Goal: Task Accomplishment & Management: Use online tool/utility

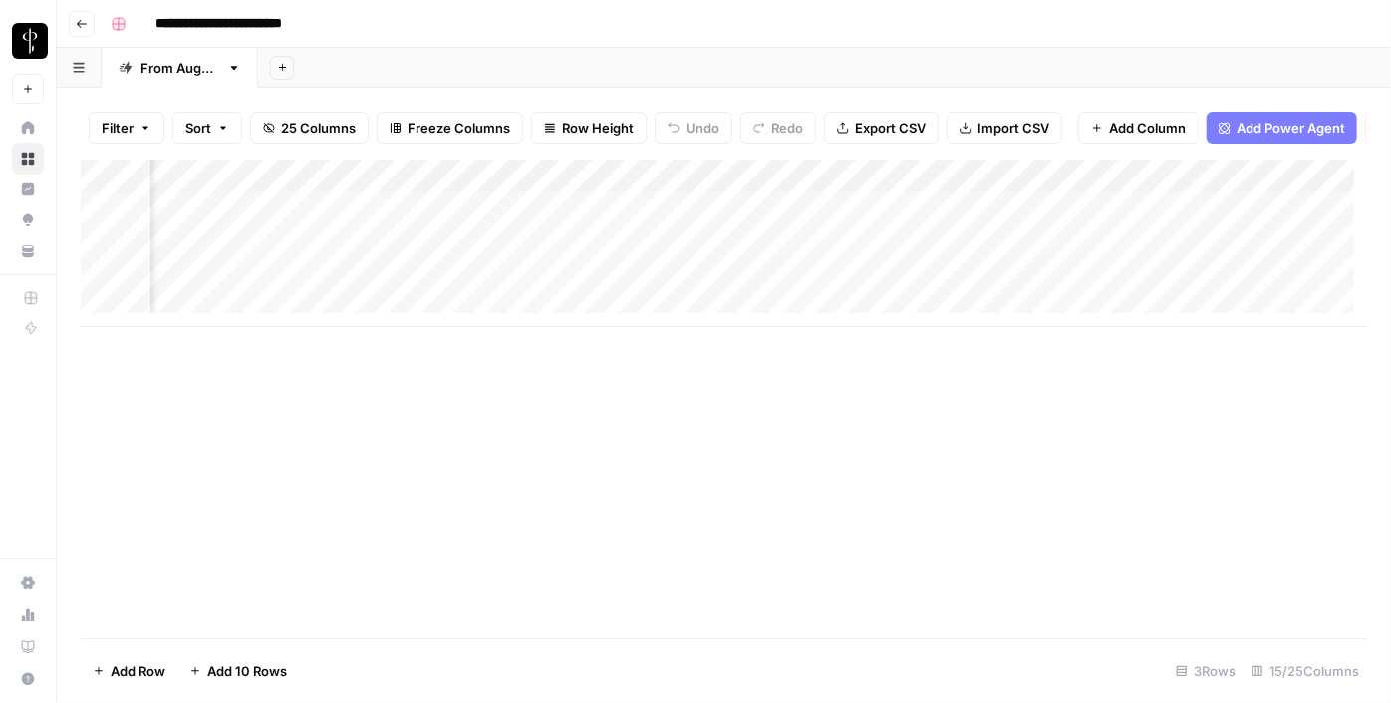
scroll to position [0, 1003]
click at [131, 124] on span "Filter" at bounding box center [118, 128] width 32 height 20
click at [193, 221] on button "Add Filter" at bounding box center [485, 226] width 742 height 26
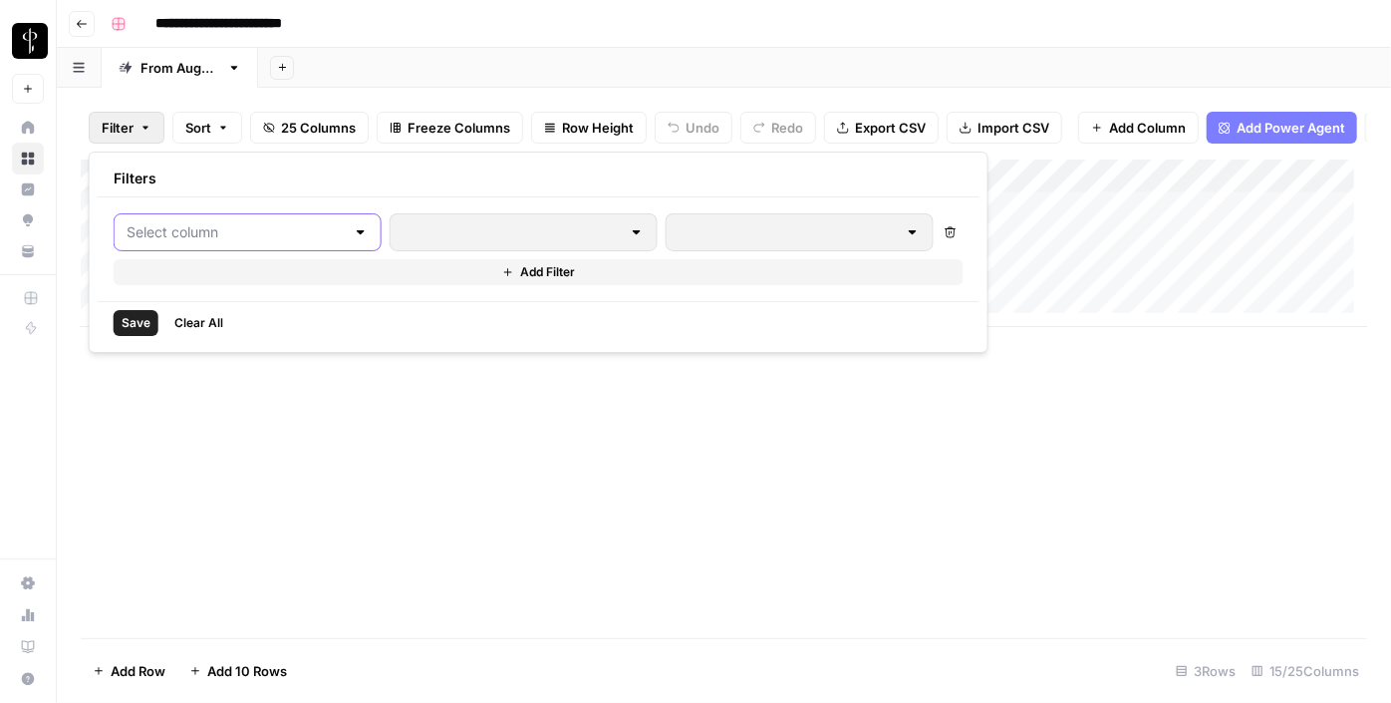
click at [193, 222] on input "text" at bounding box center [236, 232] width 218 height 20
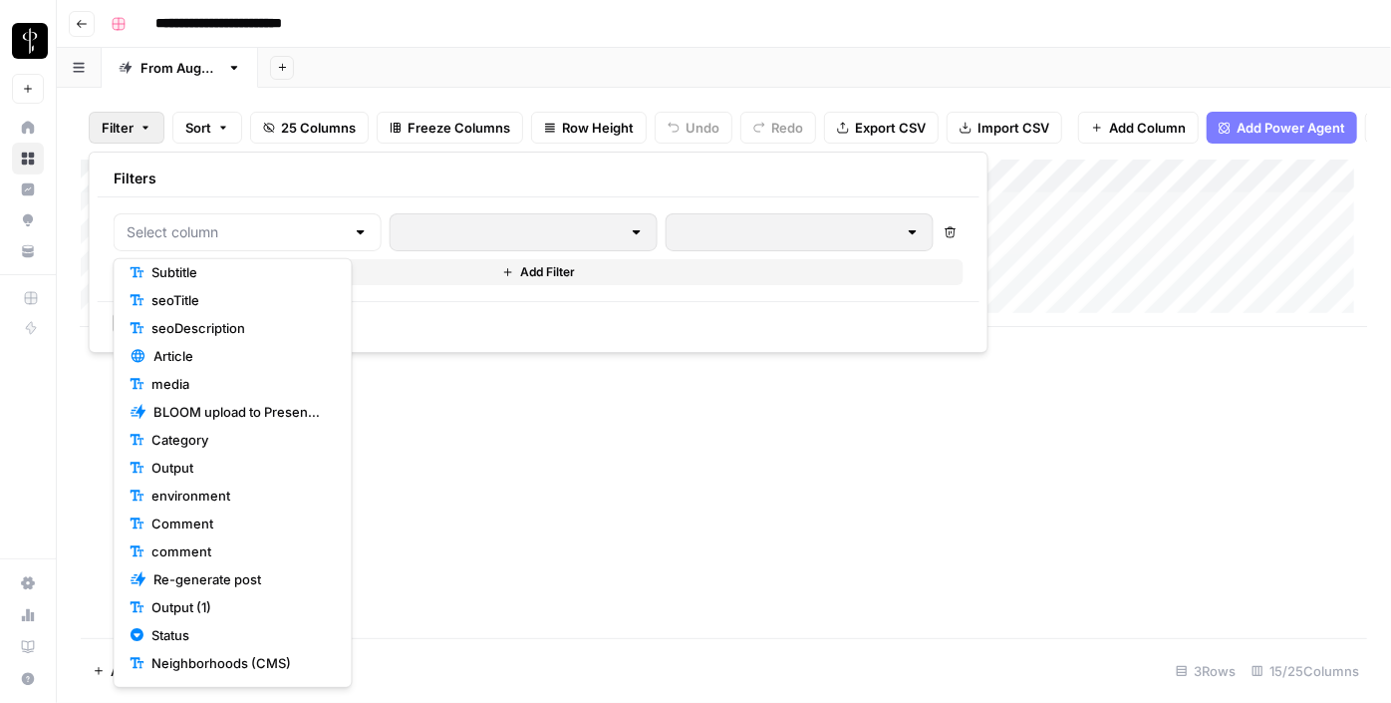
scroll to position [257, 0]
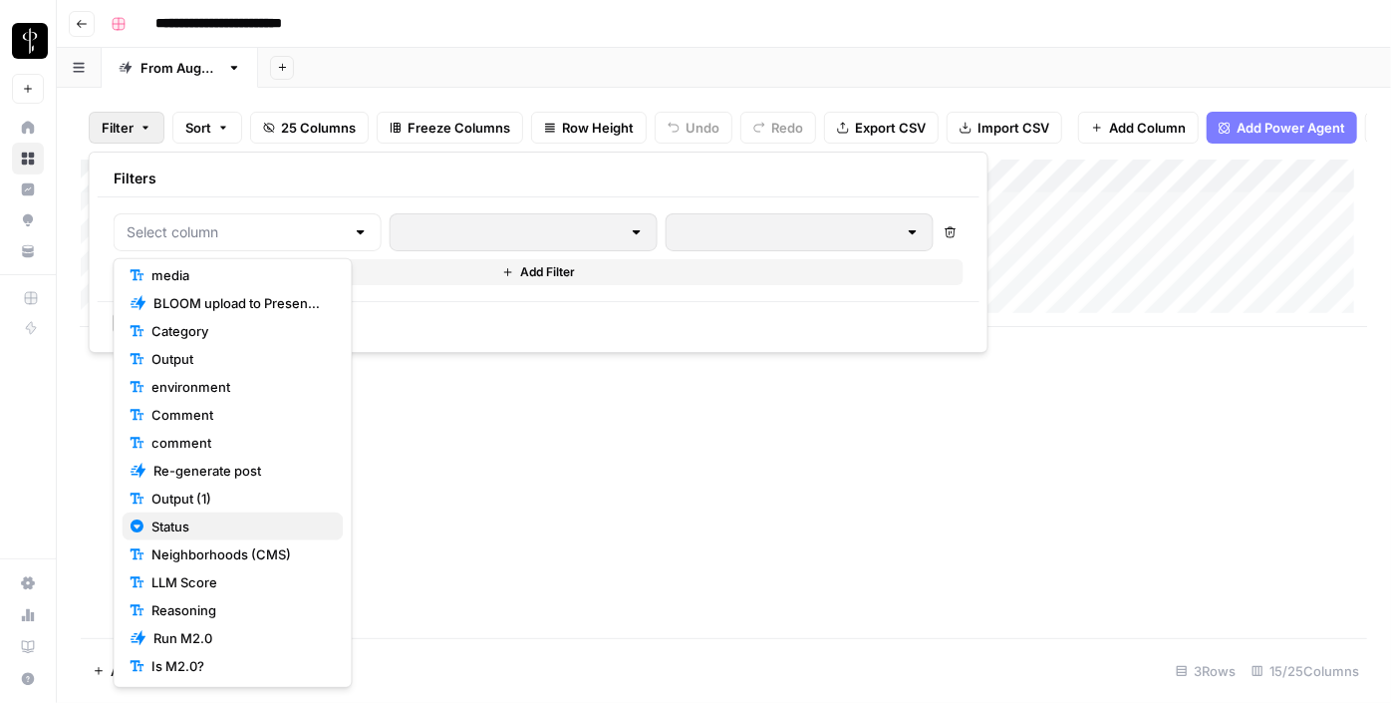
click at [194, 529] on span "Status" at bounding box center [238, 526] width 175 height 20
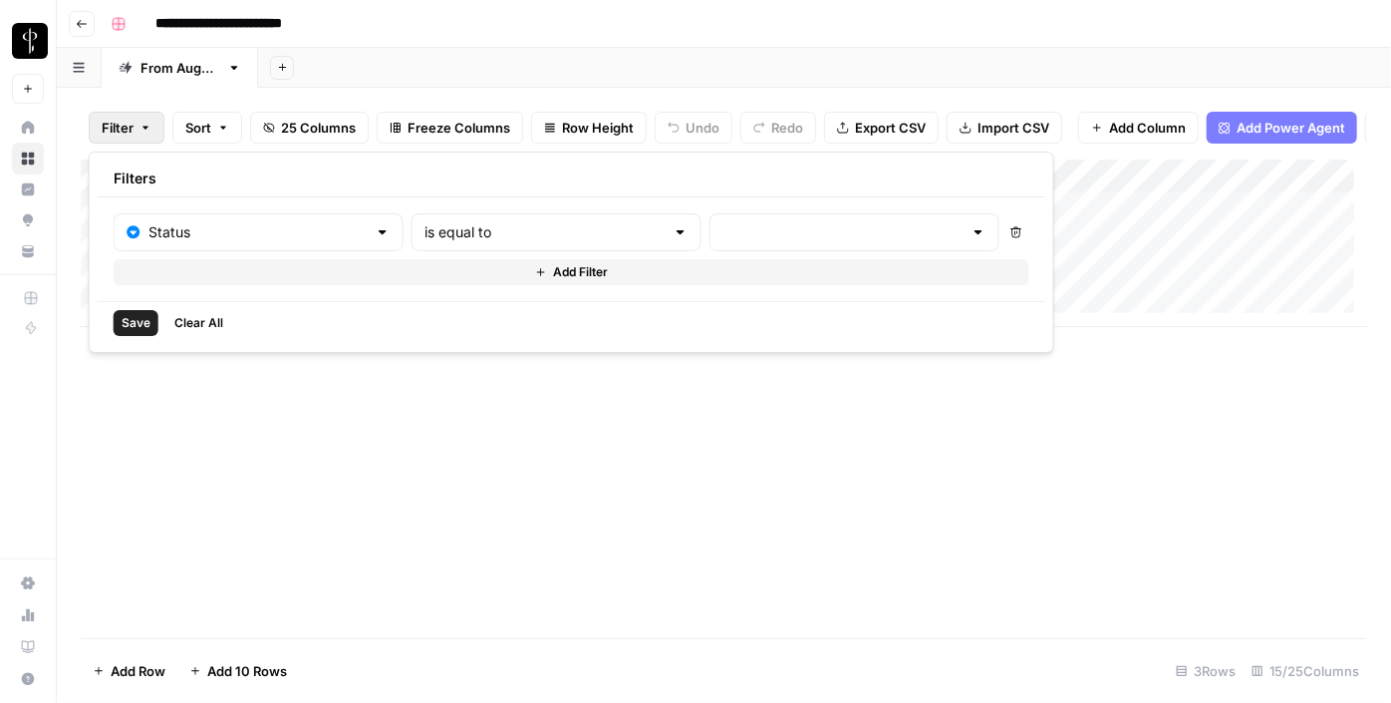
click at [464, 218] on div "is equal to" at bounding box center [557, 232] width 290 height 38
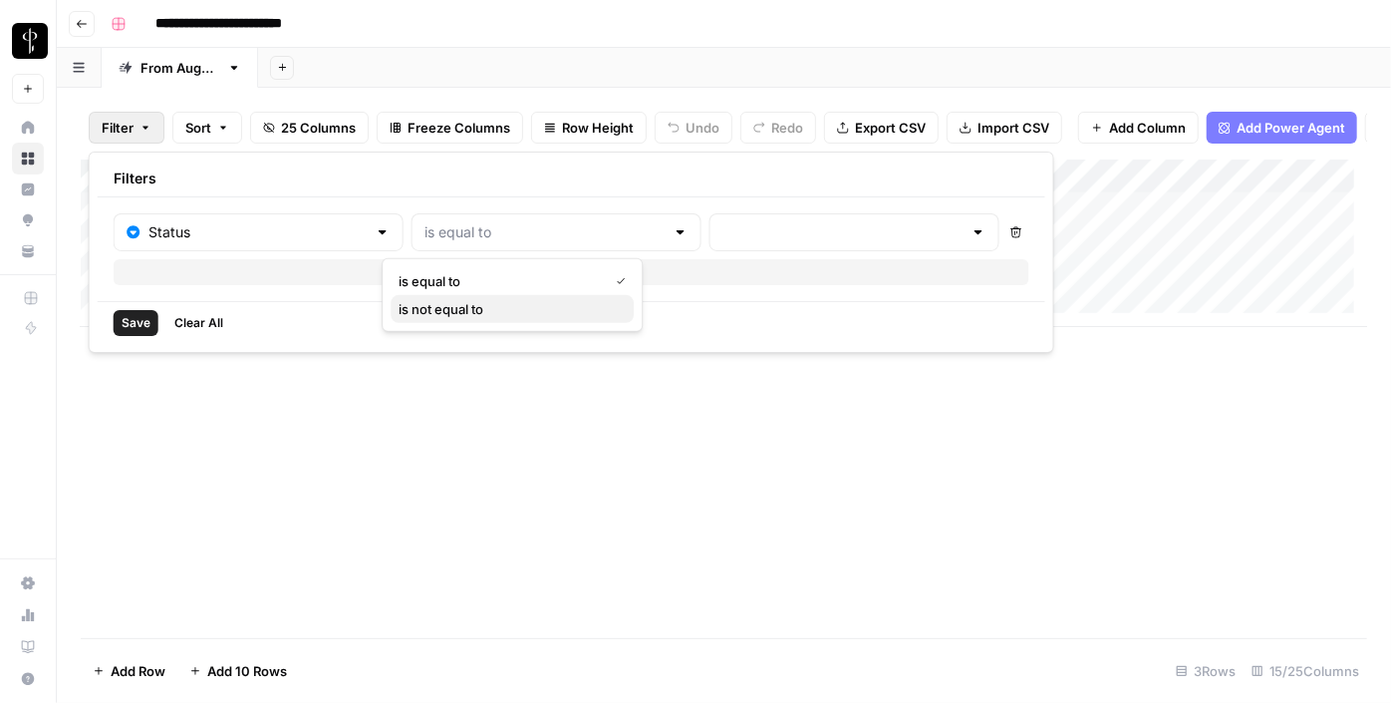
drag, startPoint x: 464, startPoint y: 303, endPoint x: 474, endPoint y: 295, distance: 12.8
click at [464, 302] on span "is not equal to" at bounding box center [508, 309] width 219 height 20
type input "is not equal to"
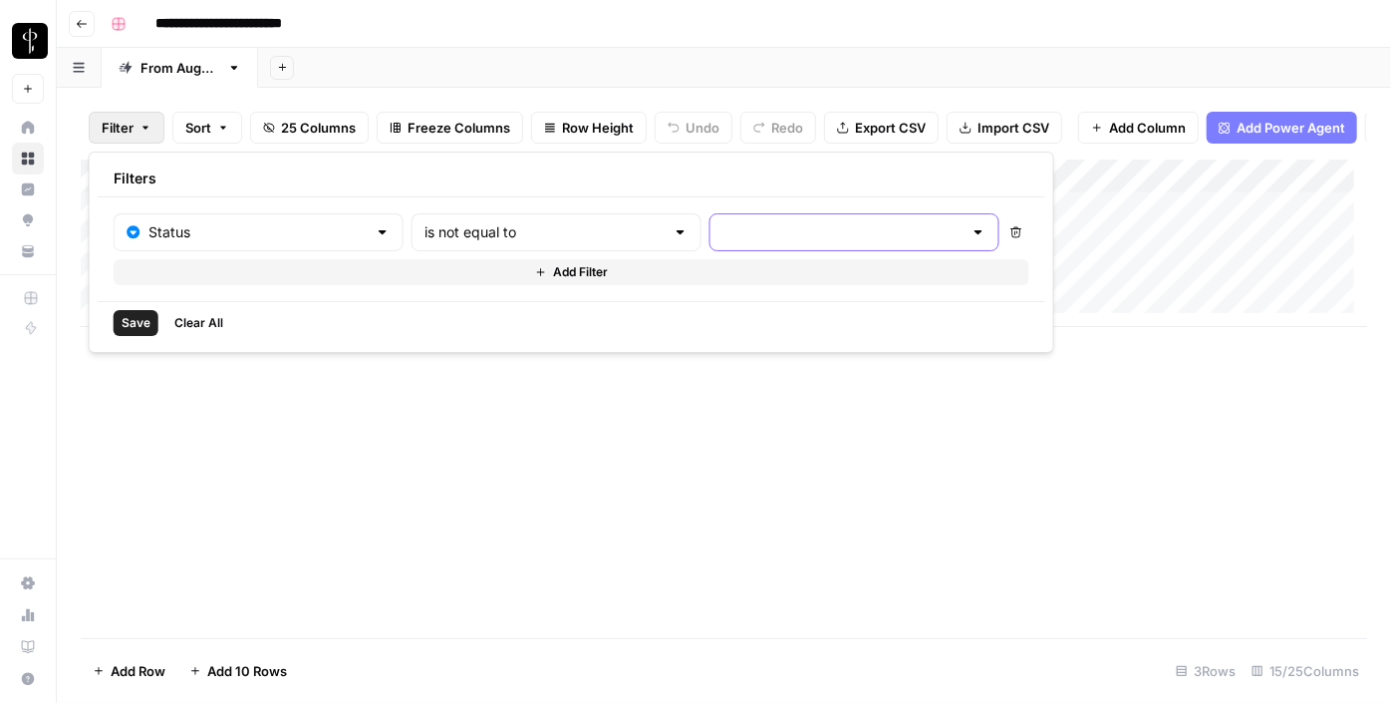
click at [722, 227] on input "text" at bounding box center [842, 232] width 240 height 20
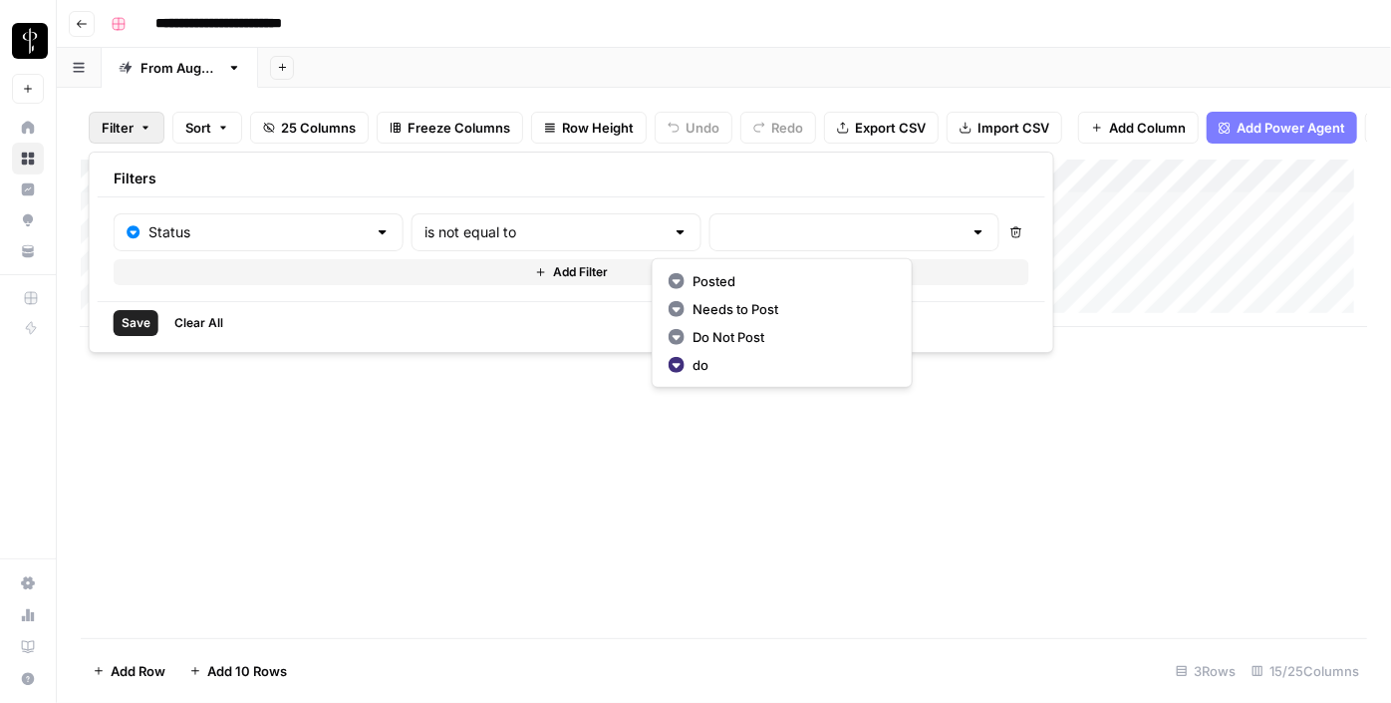
click at [707, 273] on span "Posted" at bounding box center [790, 281] width 195 height 20
type input "Posted"
click at [556, 276] on span "Add Filter" at bounding box center [583, 272] width 55 height 18
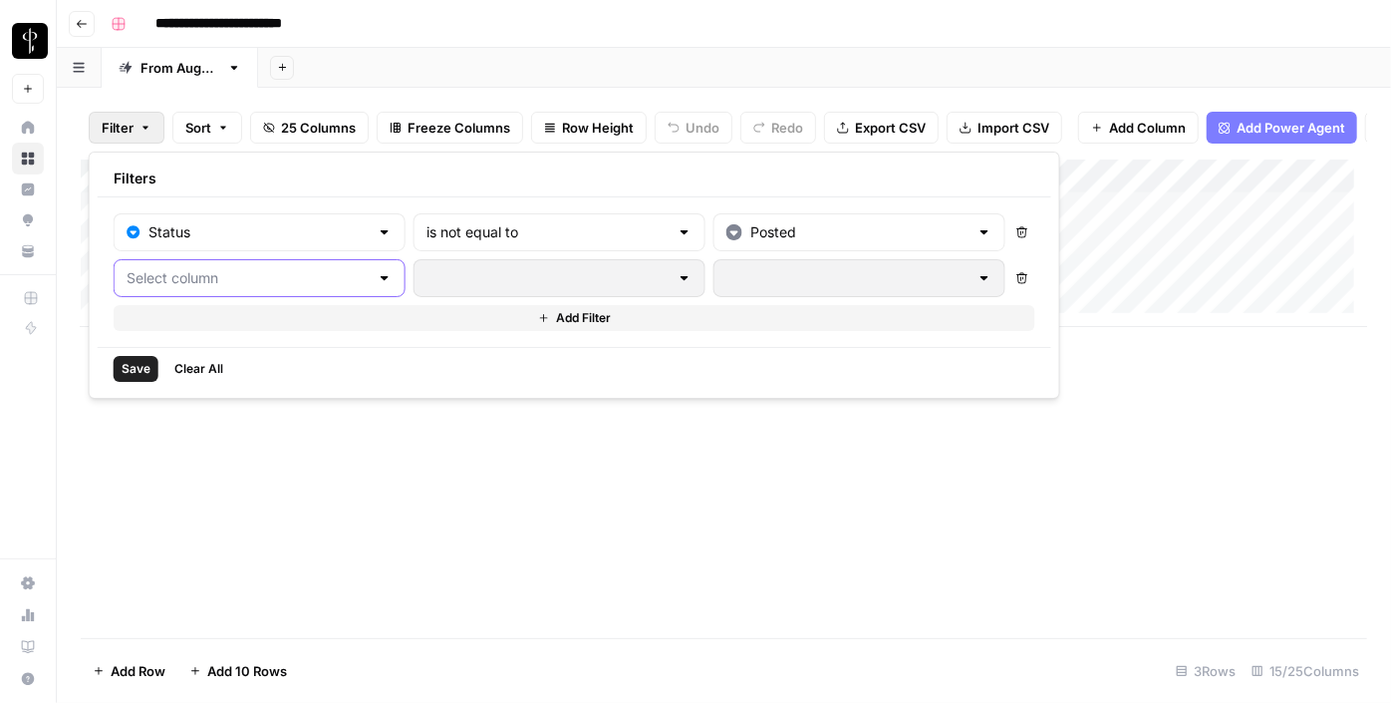
click at [257, 270] on input "text" at bounding box center [248, 278] width 242 height 20
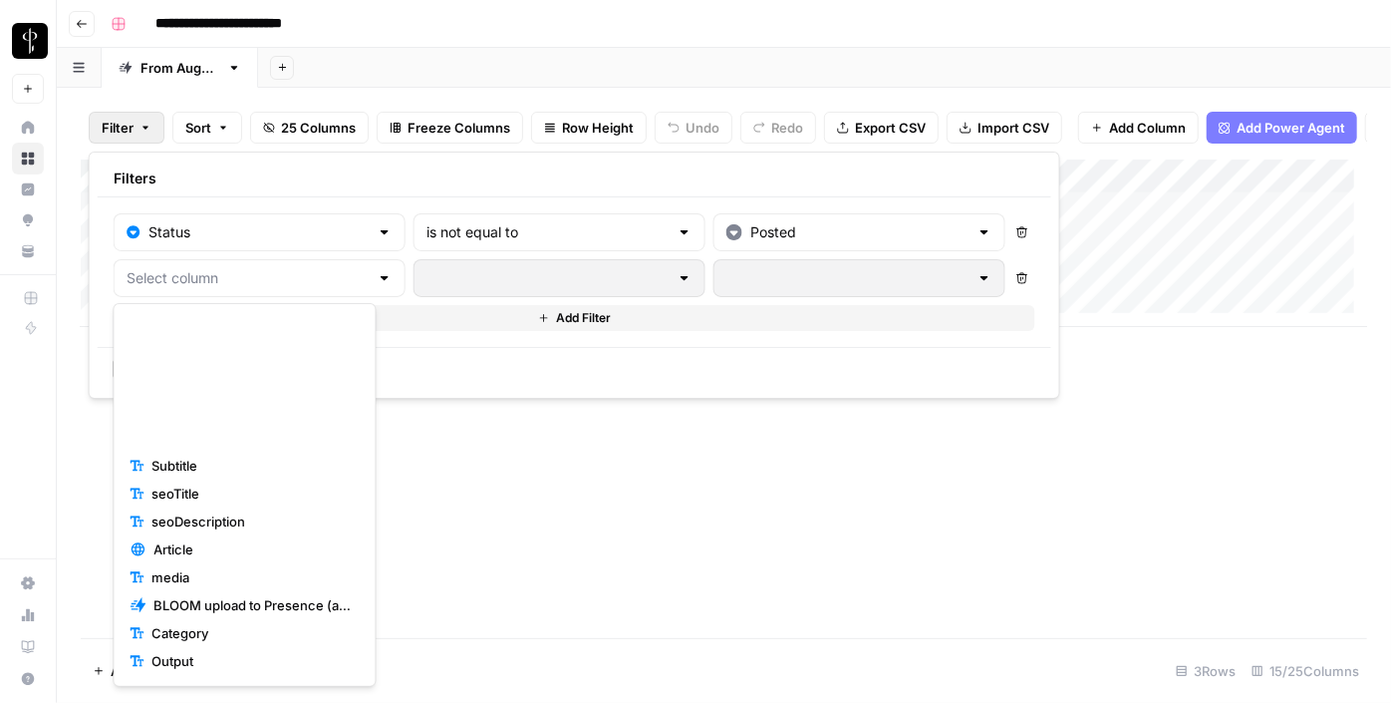
scroll to position [303, 0]
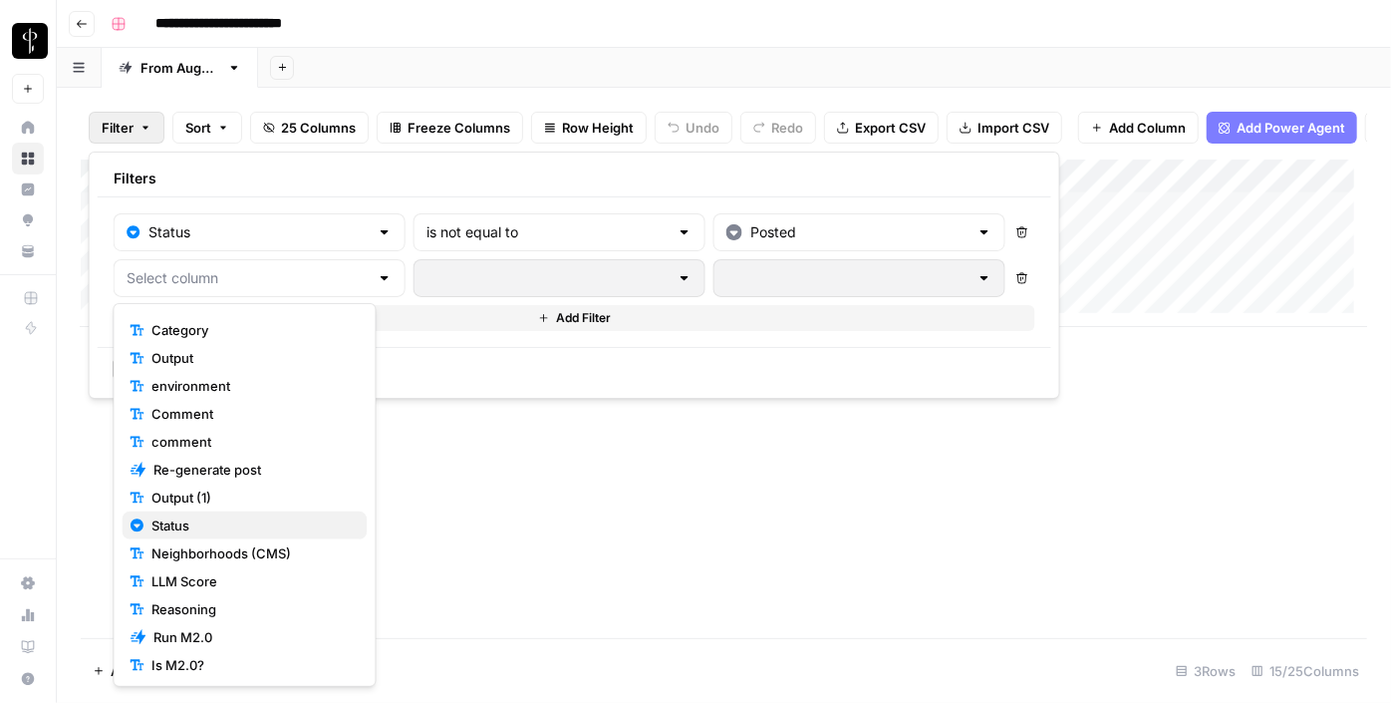
click at [209, 529] on span "Status" at bounding box center [250, 525] width 199 height 20
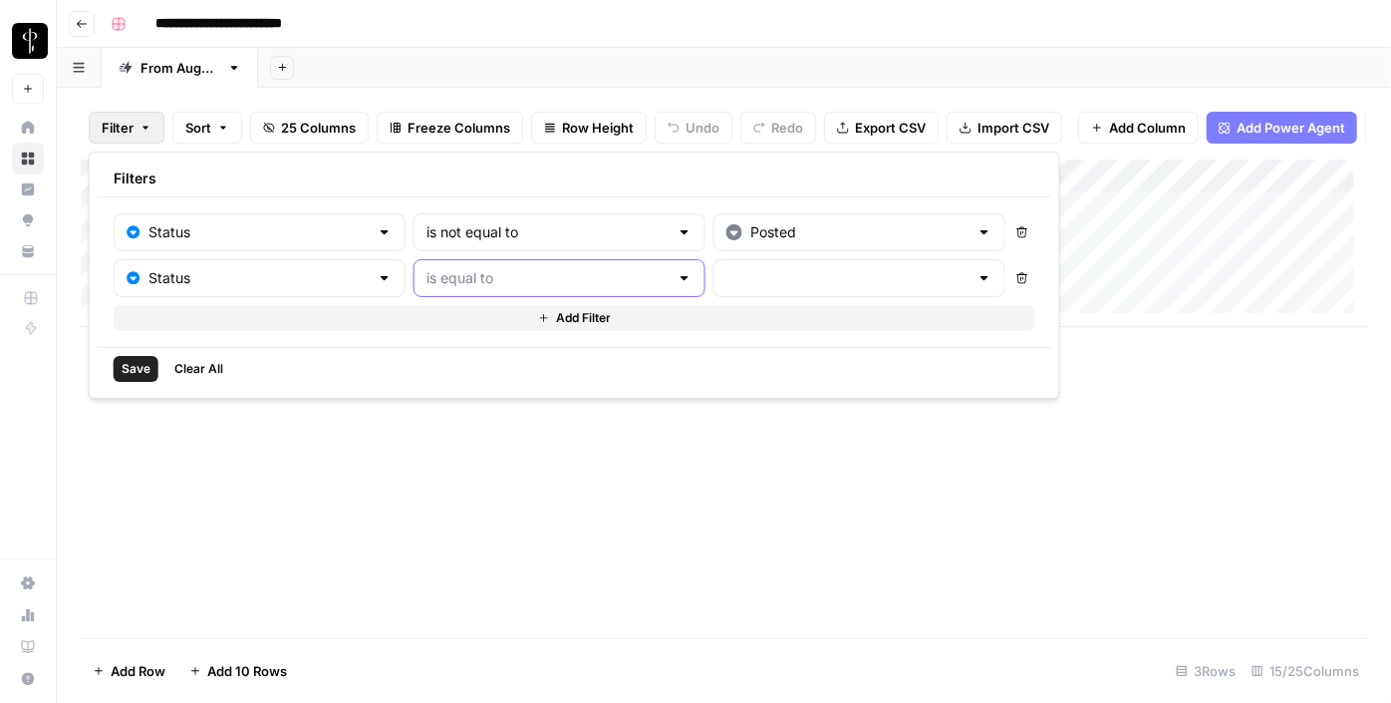
click at [487, 276] on input "text" at bounding box center [547, 278] width 242 height 20
click at [473, 364] on button "is not equal to" at bounding box center [515, 354] width 245 height 28
type input "is not equal to"
click at [726, 278] on input "text" at bounding box center [847, 278] width 242 height 20
drag, startPoint x: 710, startPoint y: 307, endPoint x: 710, endPoint y: 359, distance: 51.8
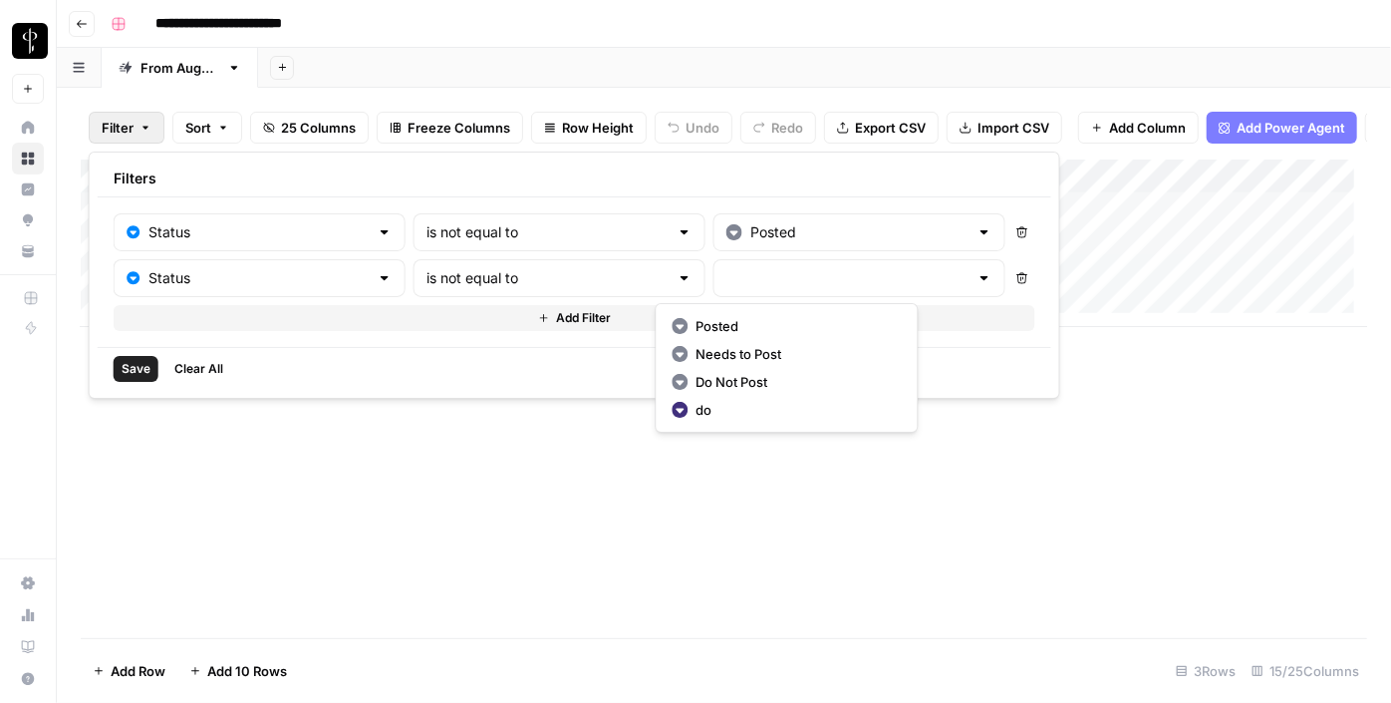
click at [710, 359] on span "Needs to Post" at bounding box center [794, 354] width 197 height 20
type input "Needs to Post"
click at [512, 327] on button "Add Filter" at bounding box center [575, 318] width 922 height 26
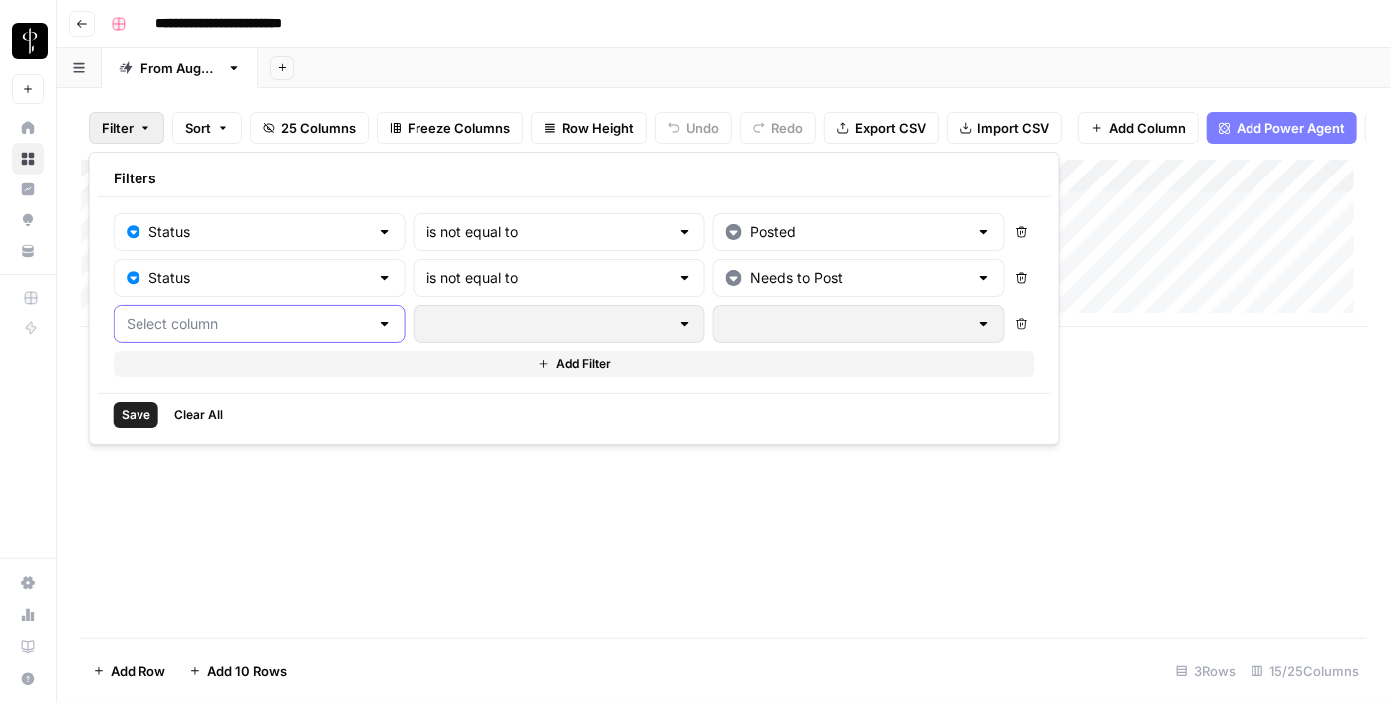
click at [276, 322] on input "text" at bounding box center [248, 324] width 242 height 20
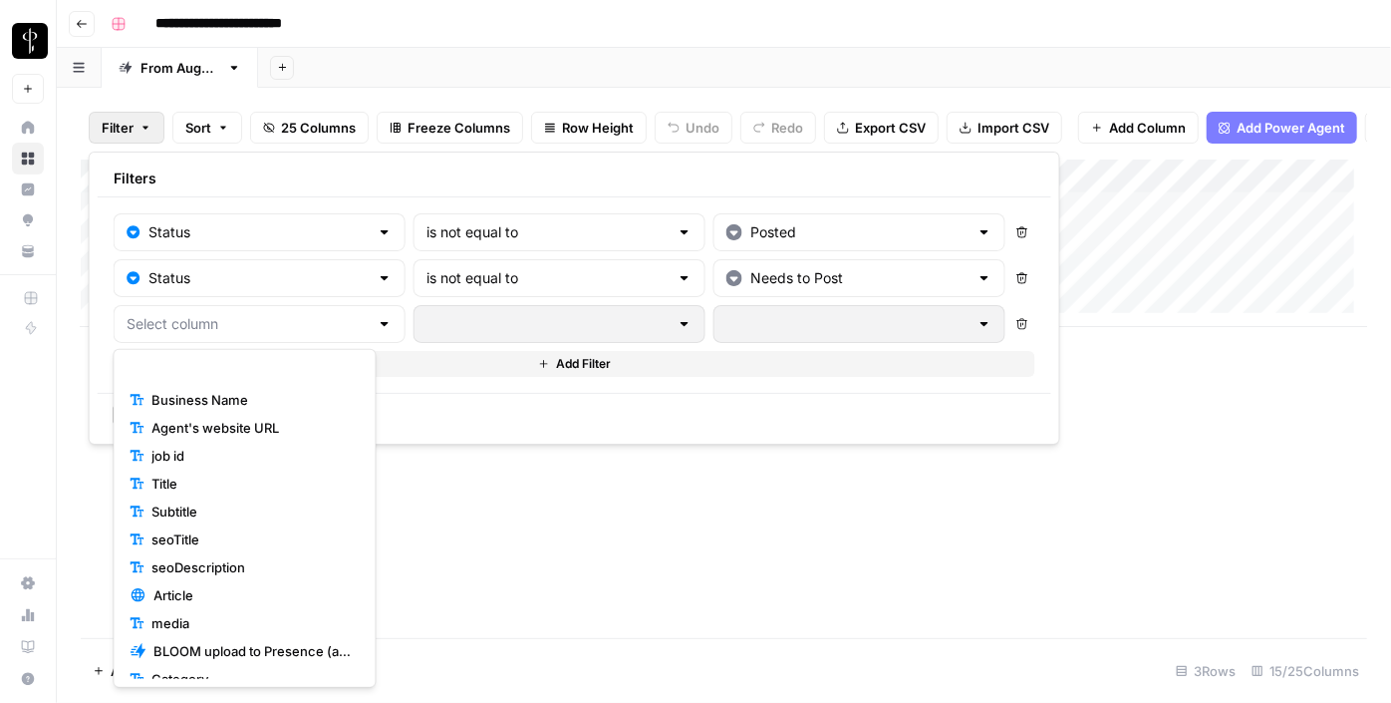
scroll to position [271, 0]
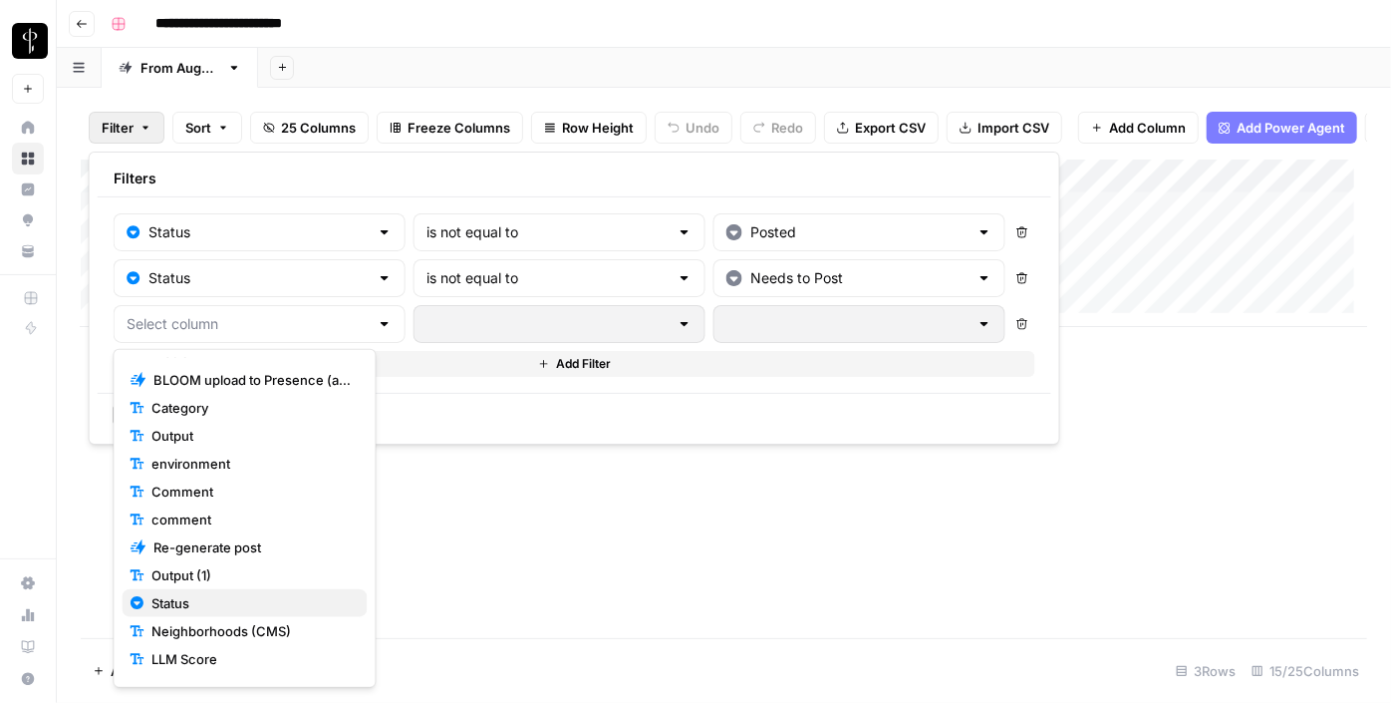
click at [232, 597] on span "Status" at bounding box center [250, 603] width 199 height 20
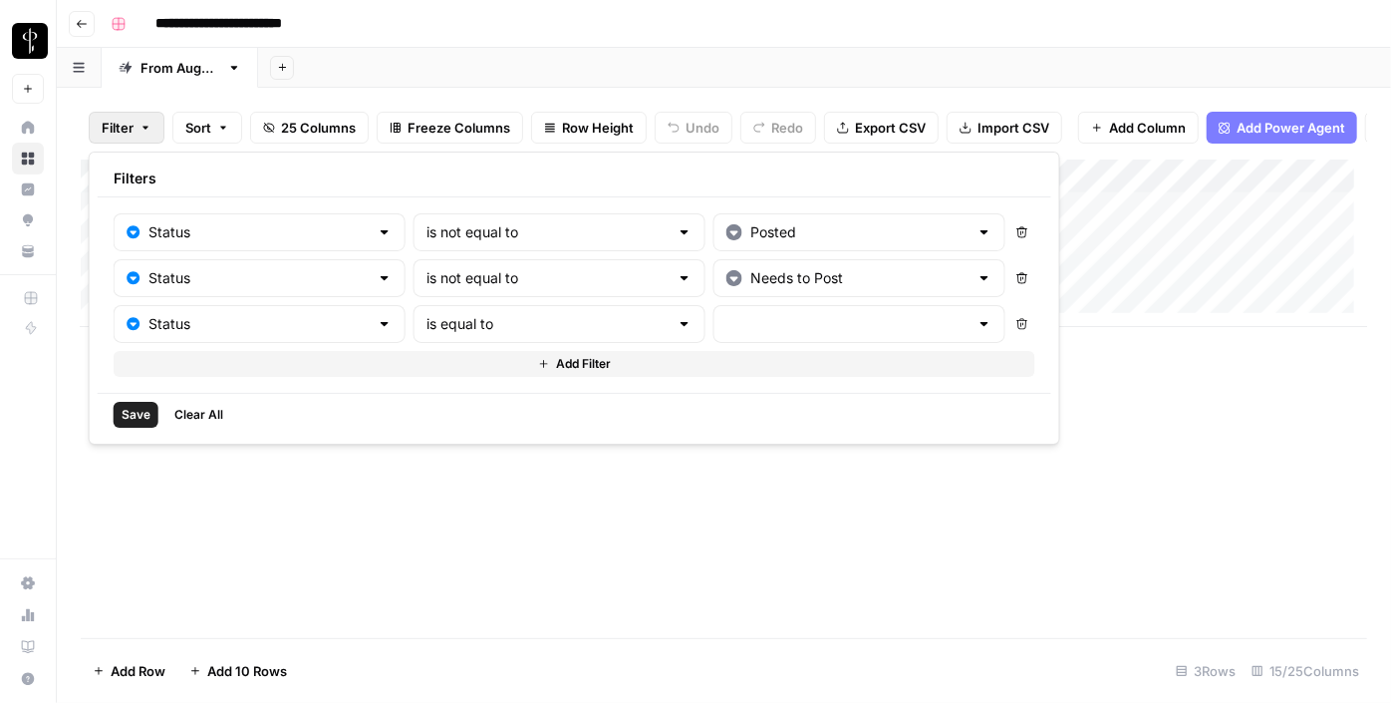
click at [523, 311] on div "is equal to" at bounding box center [560, 324] width 292 height 38
click at [502, 400] on span "is not equal to" at bounding box center [511, 400] width 221 height 20
type input "is not equal to"
click at [726, 324] on input "text" at bounding box center [847, 324] width 242 height 20
click at [745, 423] on span "Do Not Post" at bounding box center [794, 428] width 197 height 20
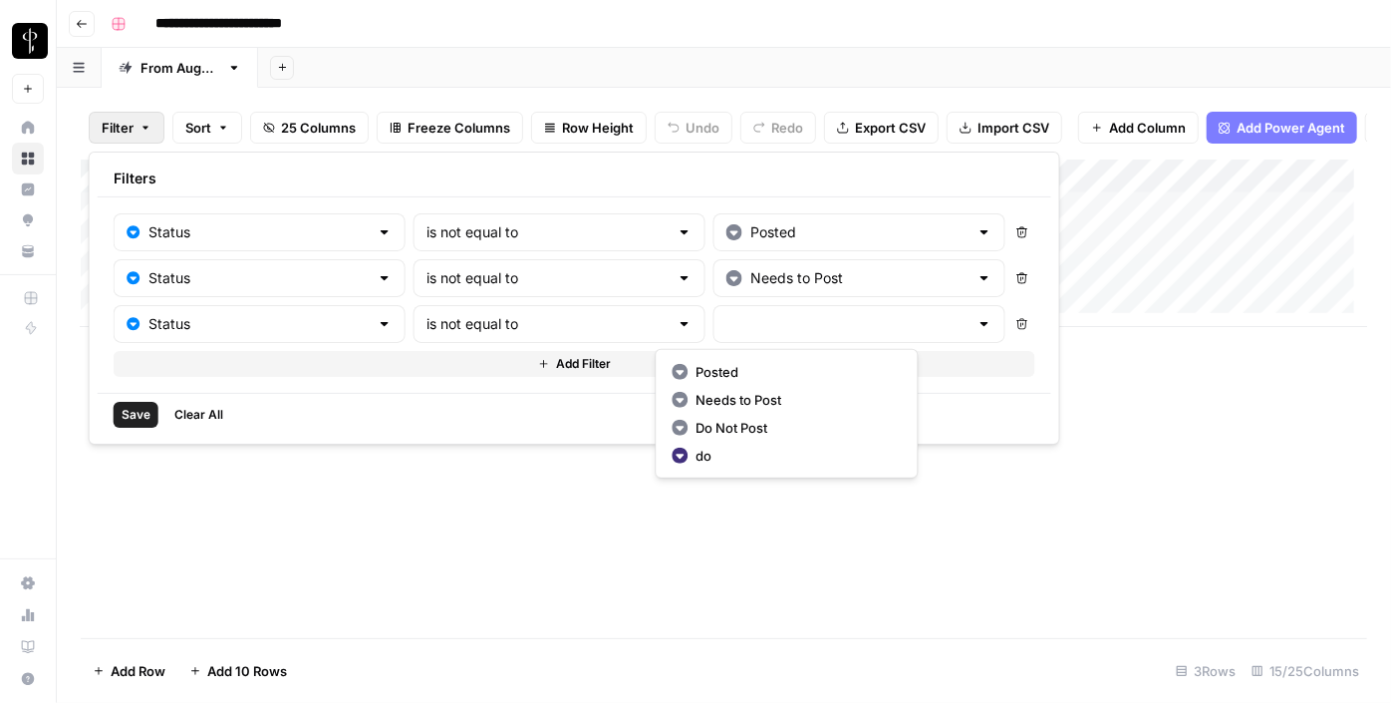
type input "Do Not Post"
click at [138, 407] on span "Save" at bounding box center [136, 415] width 29 height 18
